Goal: Navigation & Orientation: Find specific page/section

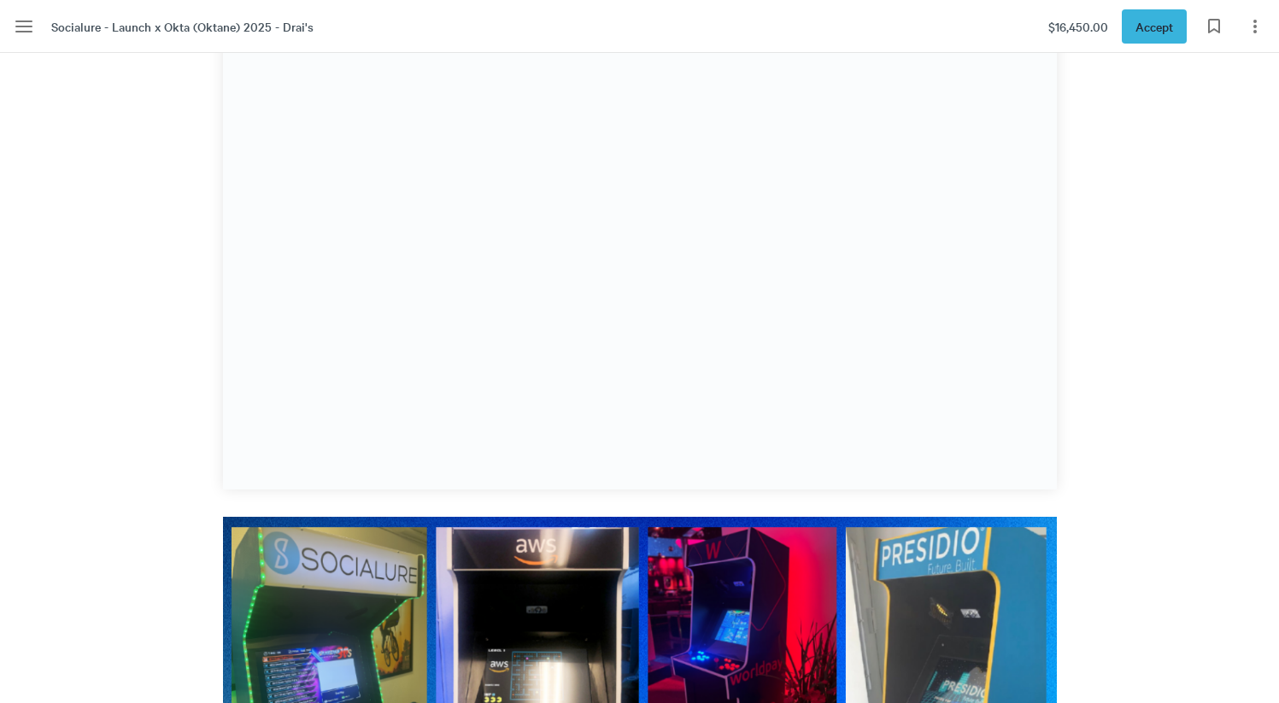
scroll to position [20281, 0]
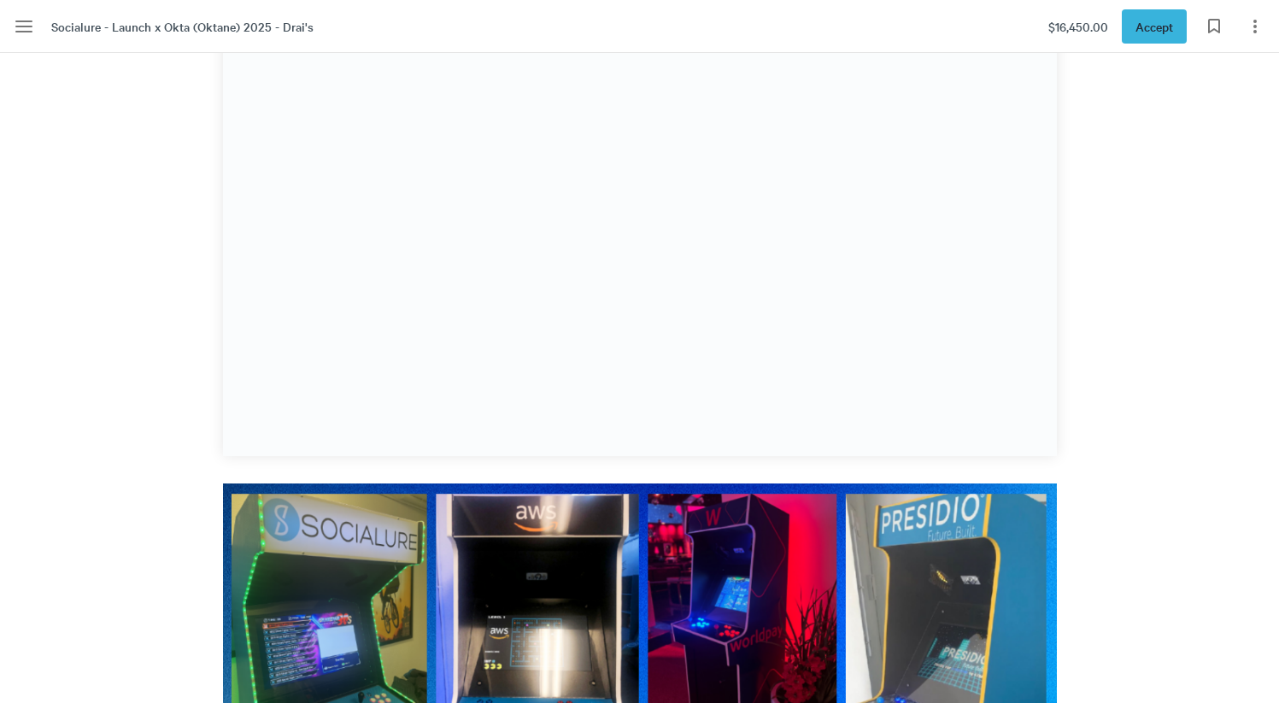
click at [250, 479] on div "2 Player Custom Arcade Our 2 player custom arcade (vinyl wrapped) is an awesome…" at bounding box center [640, 627] width 877 height 1591
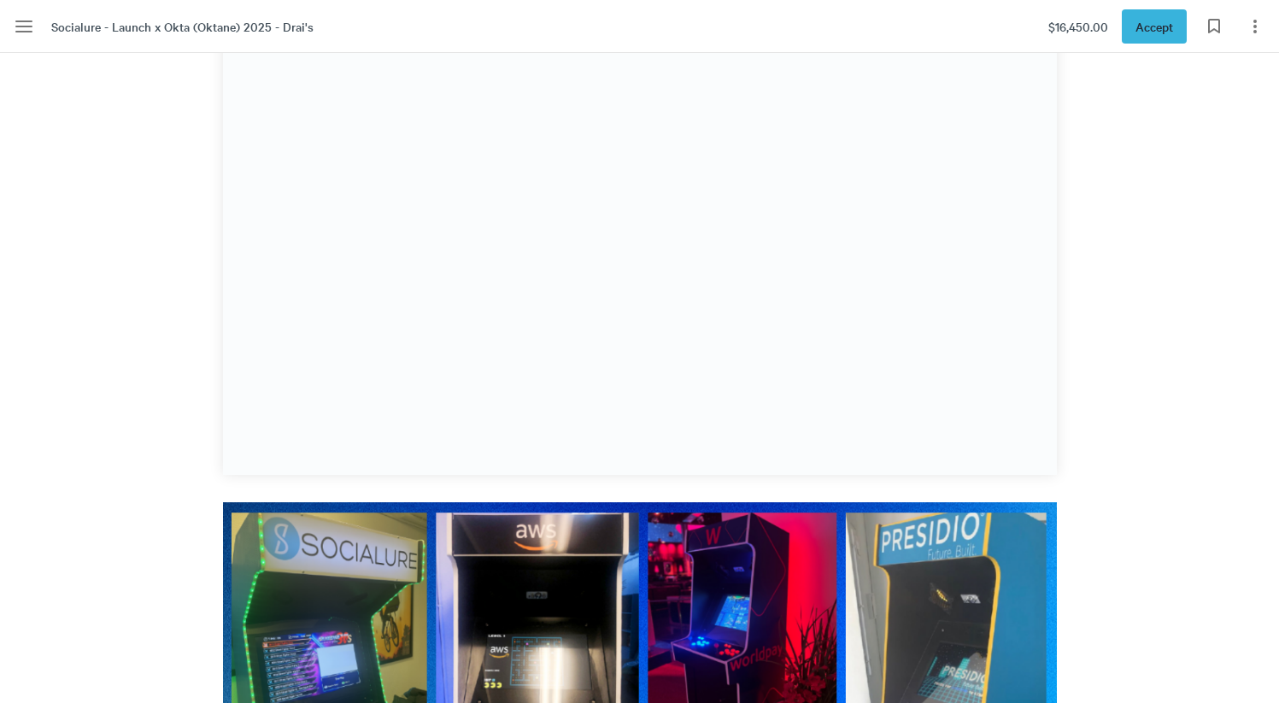
scroll to position [20266, 0]
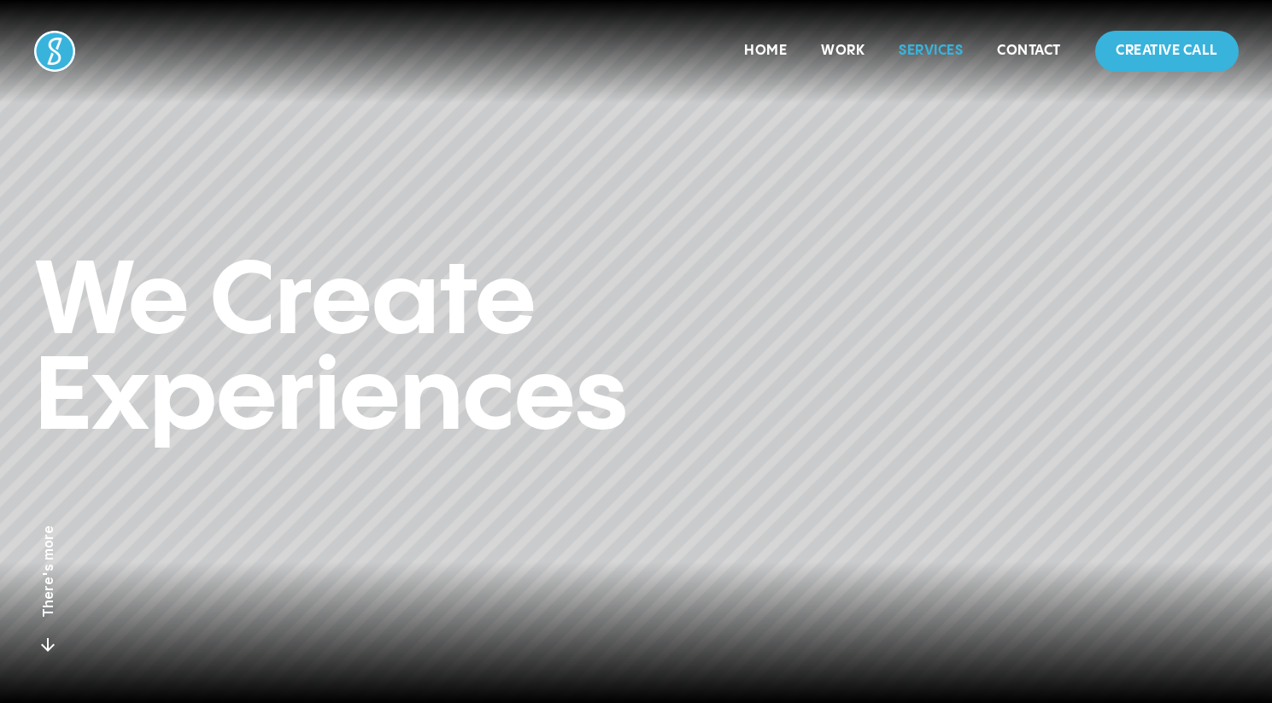
click at [936, 50] on link "Services" at bounding box center [931, 51] width 64 height 15
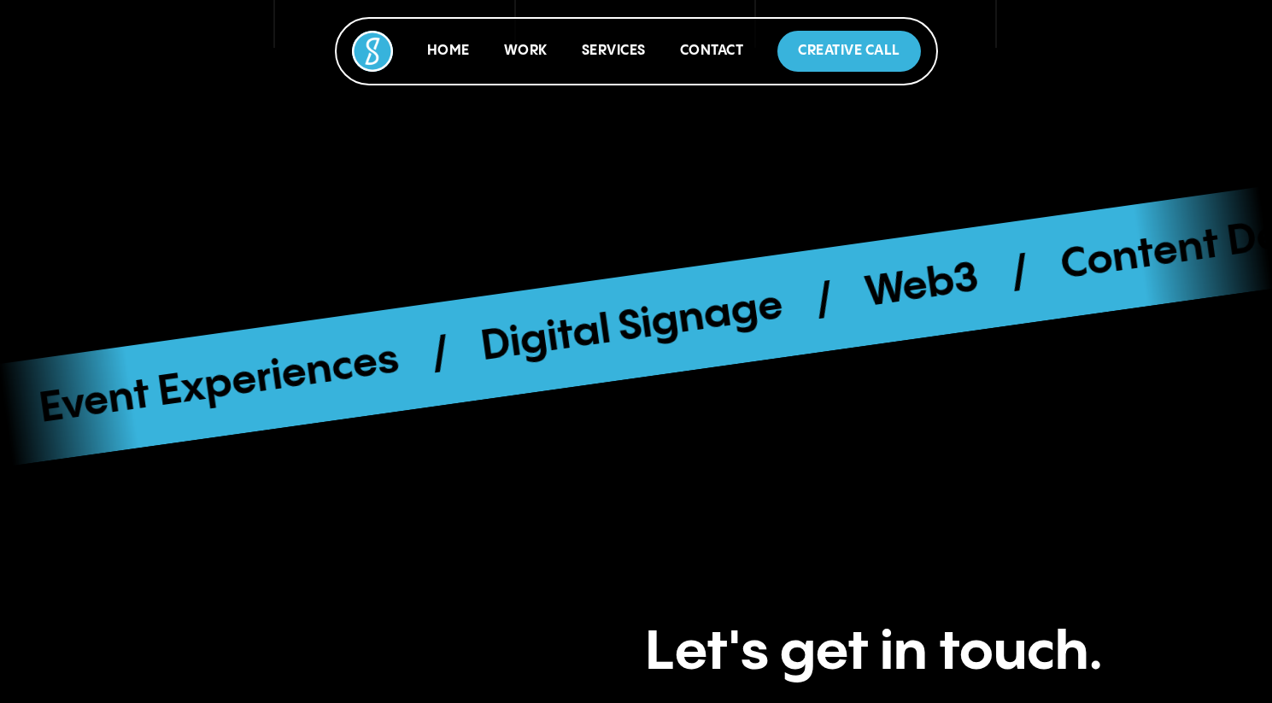
scroll to position [6636, 0]
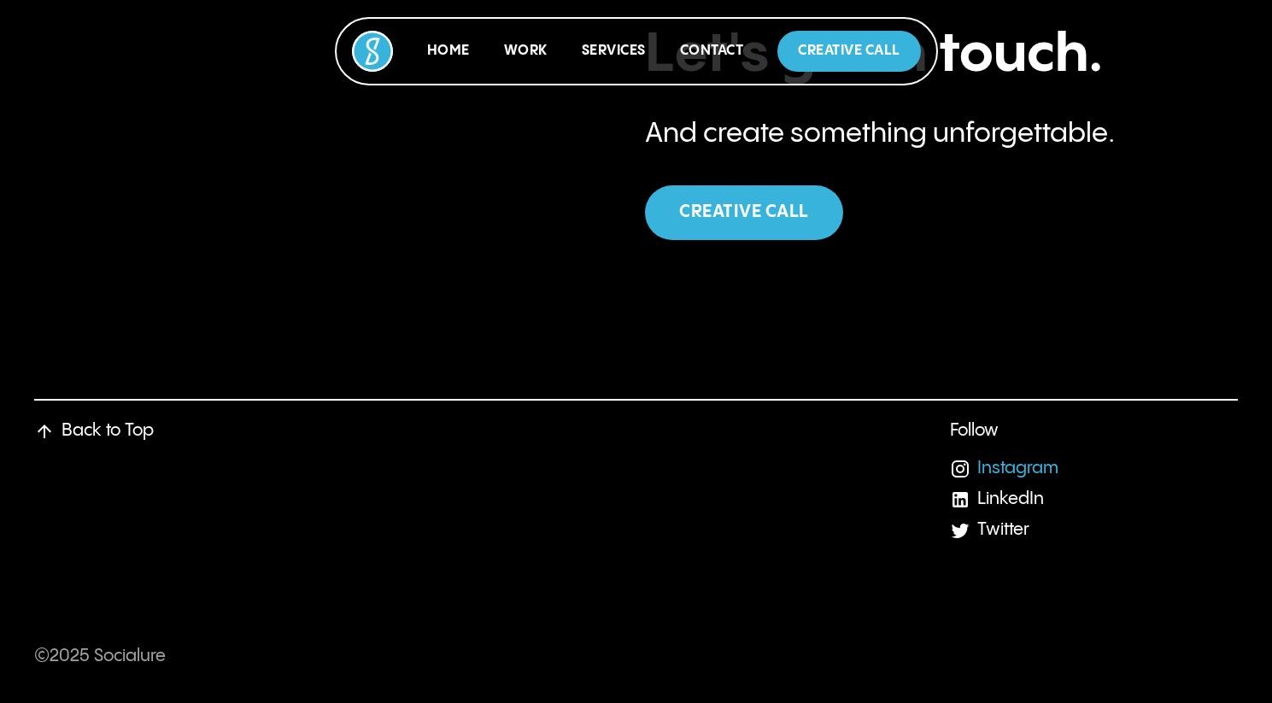
click at [978, 473] on link "Instagram" at bounding box center [1018, 469] width 81 height 18
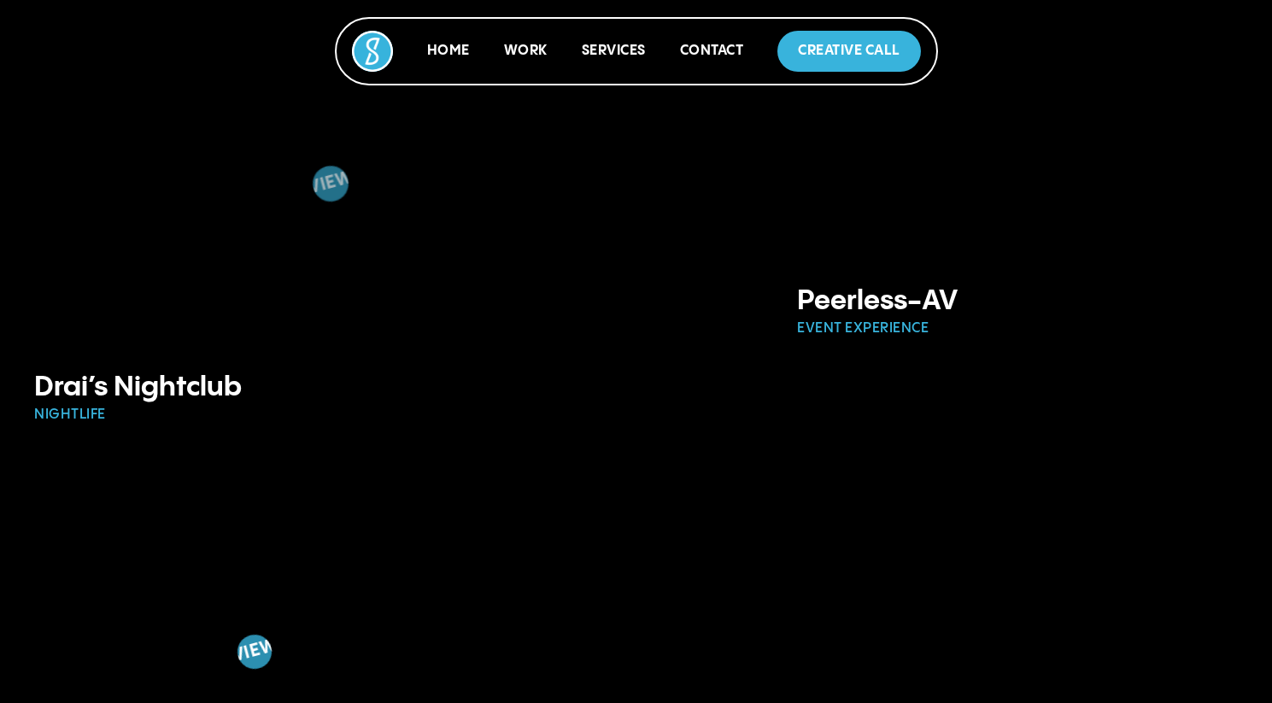
scroll to position [1640, 0]
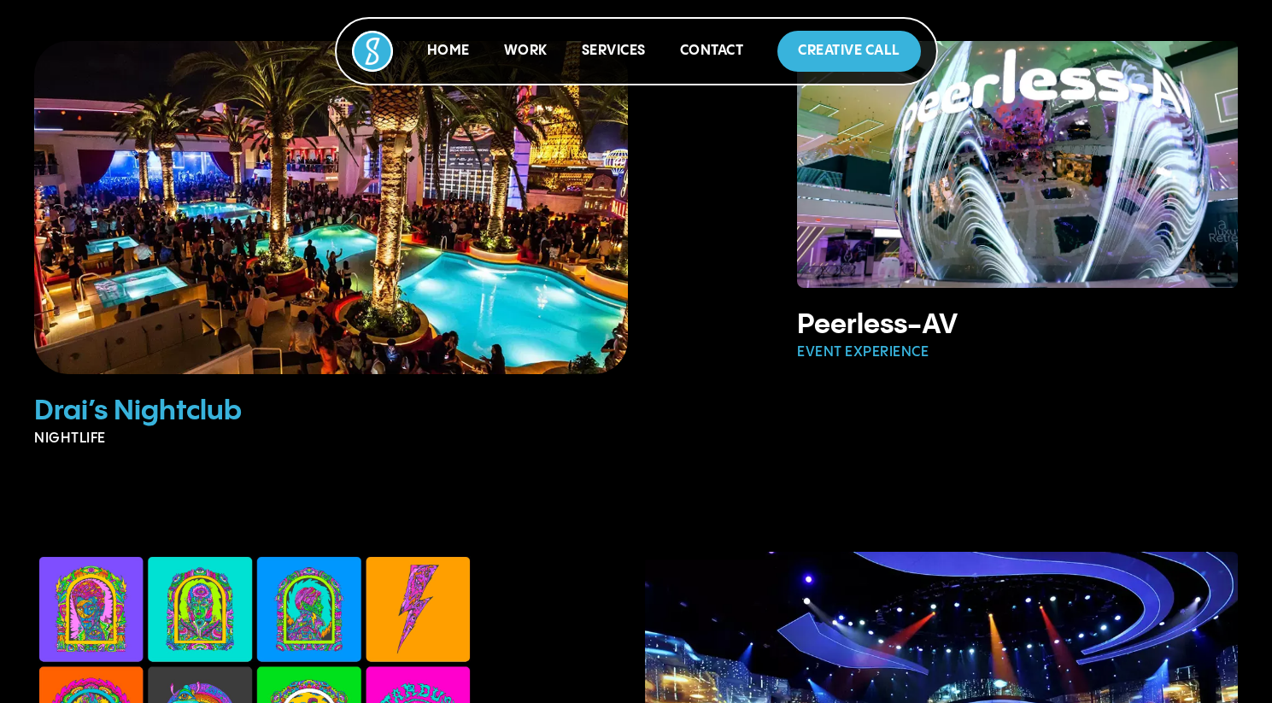
click at [286, 305] on img at bounding box center [331, 207] width 662 height 371
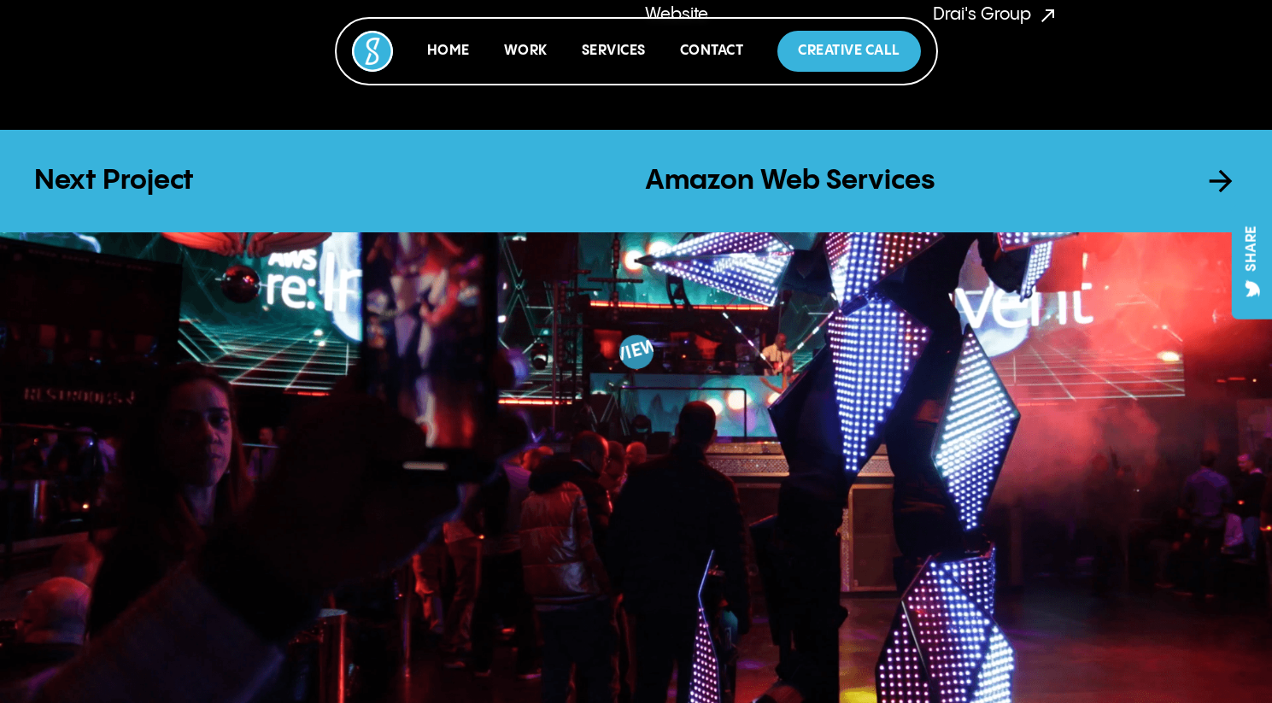
scroll to position [1731, 0]
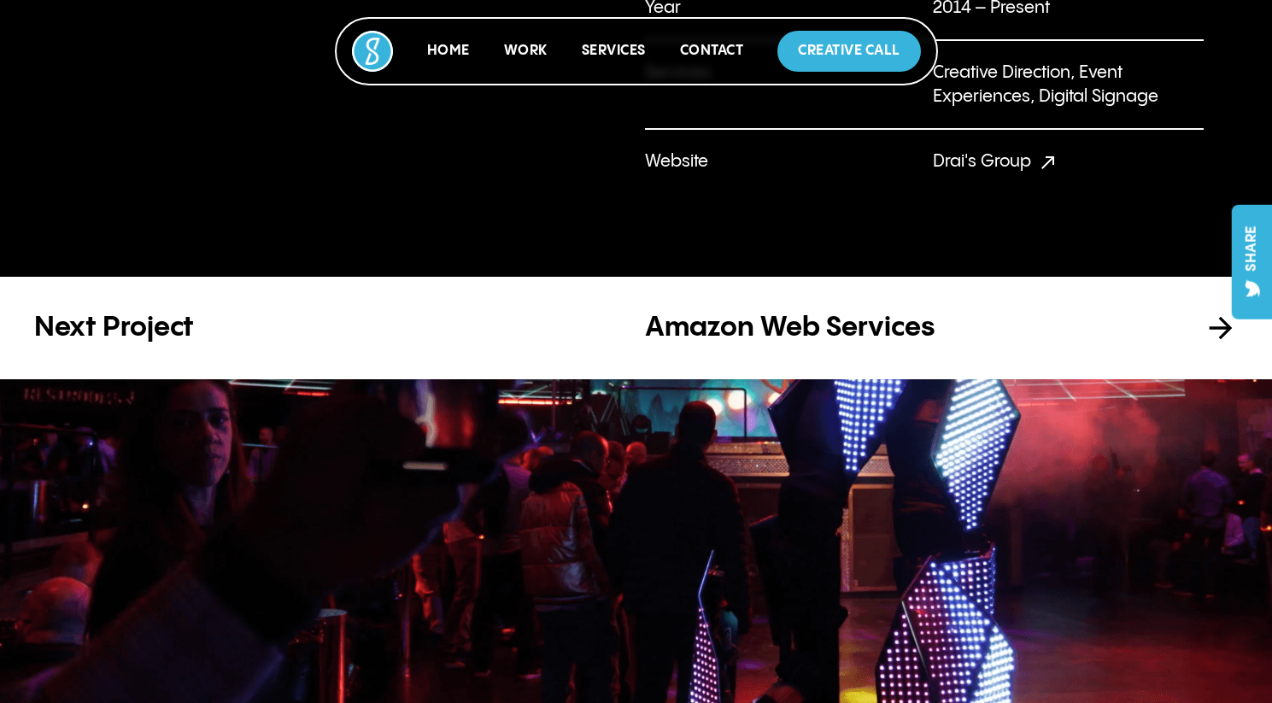
click at [984, 320] on h3 "Amazon Web Services" at bounding box center [916, 328] width 543 height 34
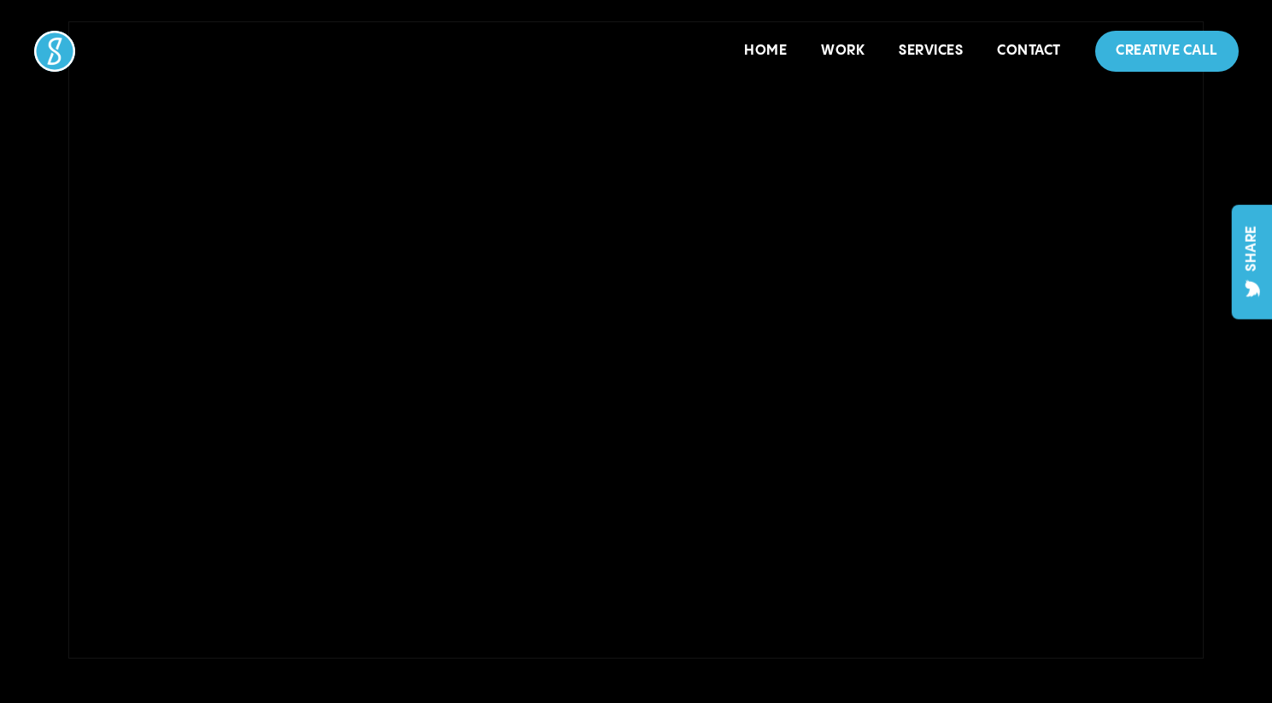
scroll to position [538, 0]
